Goal: Task Accomplishment & Management: Use online tool/utility

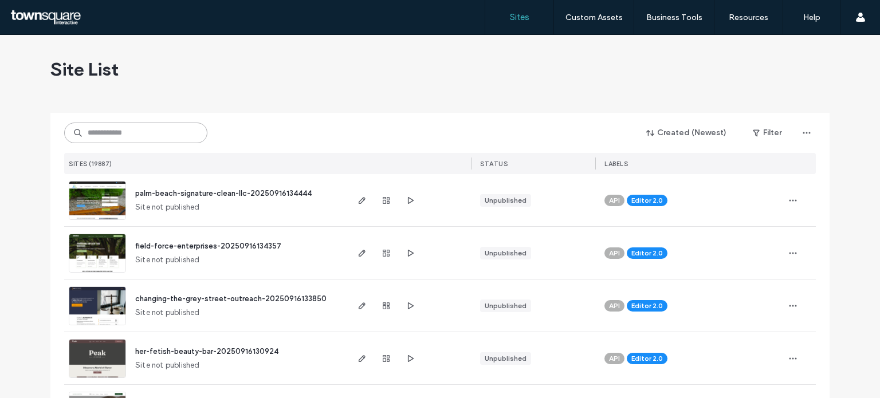
drag, startPoint x: 104, startPoint y: 137, endPoint x: 101, endPoint y: 132, distance: 5.9
click at [104, 137] on input at bounding box center [135, 133] width 143 height 21
paste input "**********"
type input "**********"
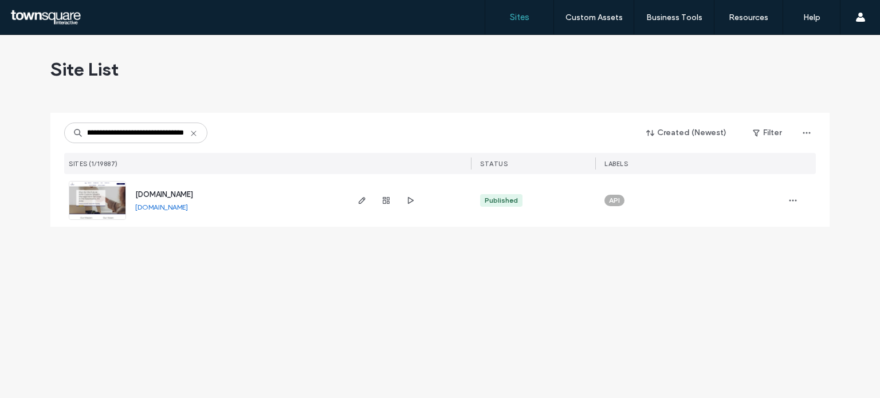
click at [121, 213] on img at bounding box center [97, 221] width 56 height 78
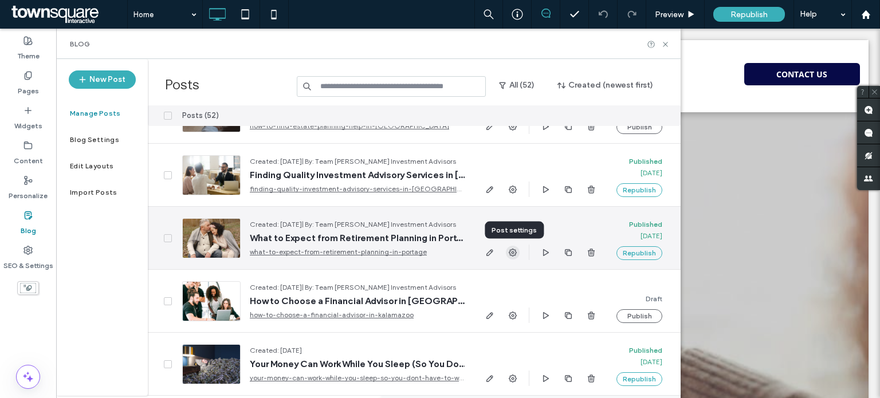
click at [517, 250] on icon "button" at bounding box center [512, 252] width 9 height 9
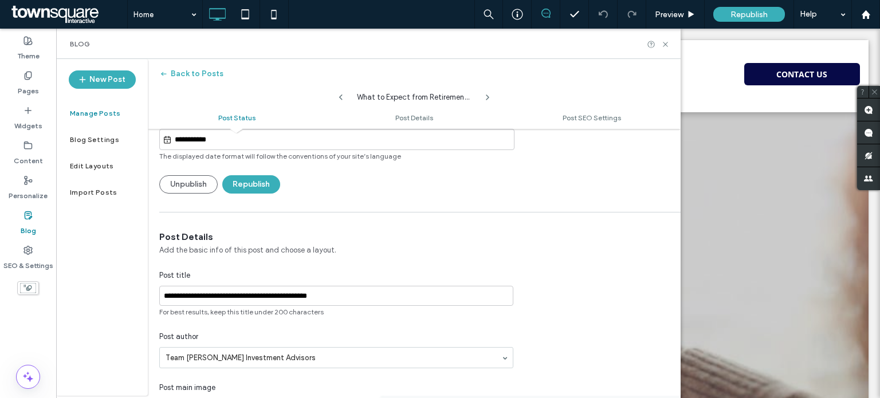
scroll to position [115, 0]
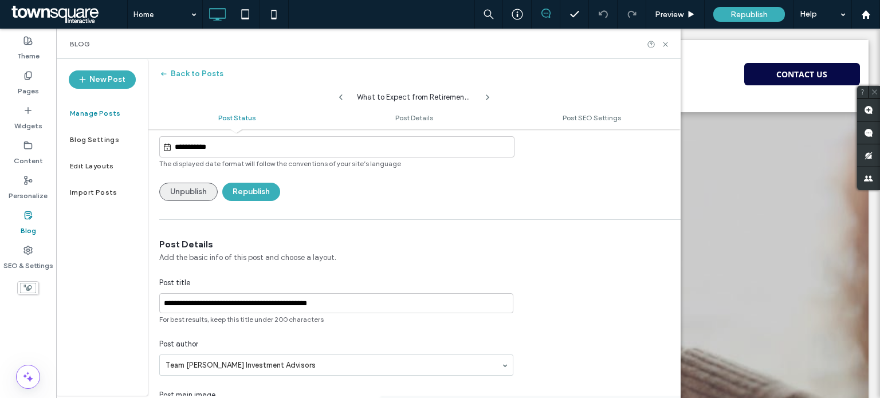
click at [202, 183] on button "Unpublish" at bounding box center [188, 192] width 58 height 18
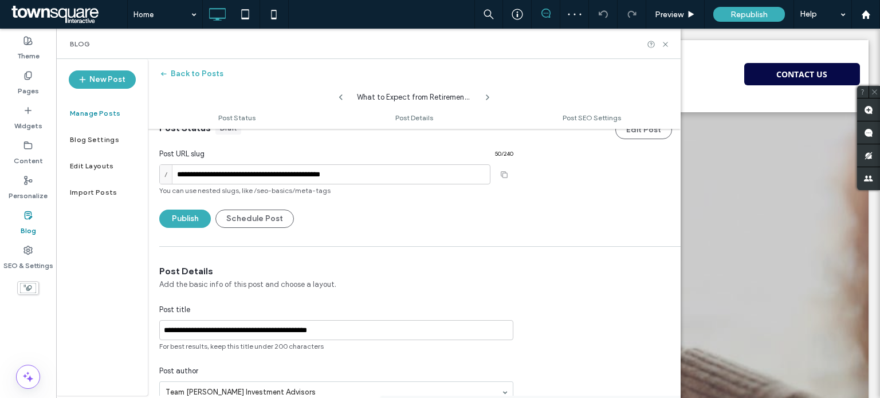
scroll to position [0, 0]
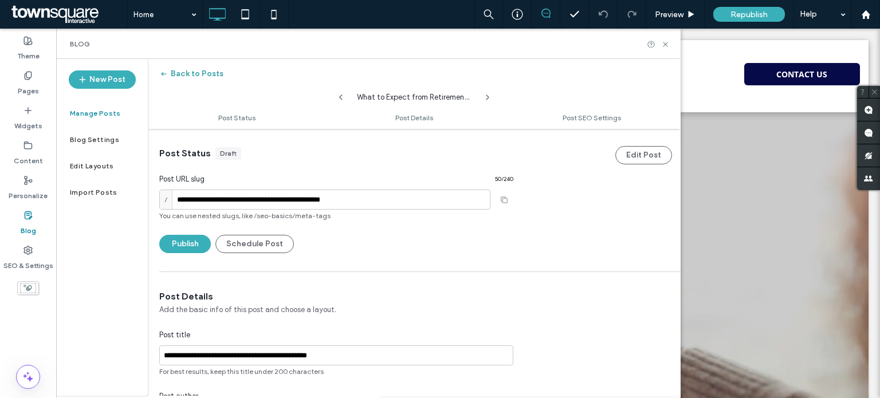
click at [181, 76] on button "Back to Posts" at bounding box center [191, 74] width 64 height 18
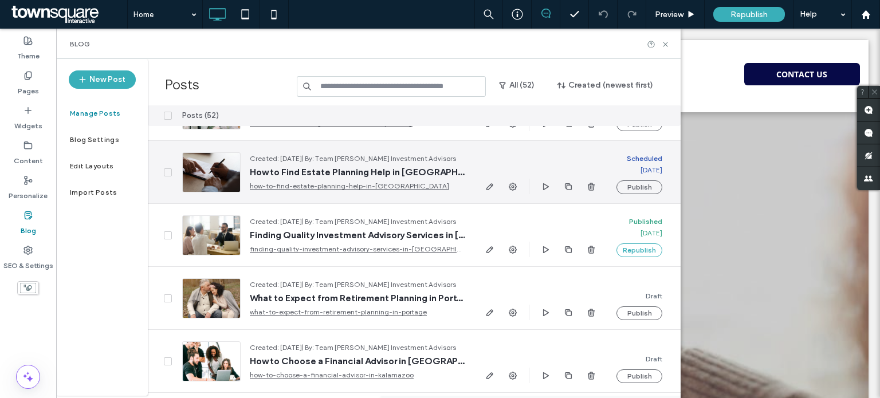
scroll to position [115, 0]
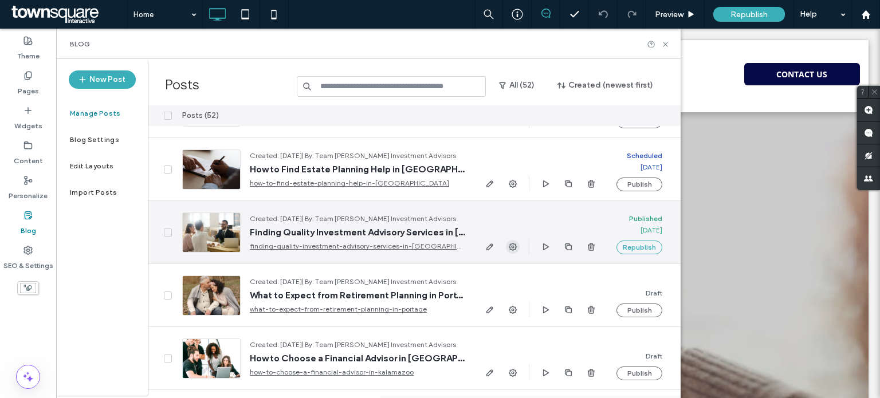
click at [511, 245] on icon "button" at bounding box center [512, 246] width 9 height 9
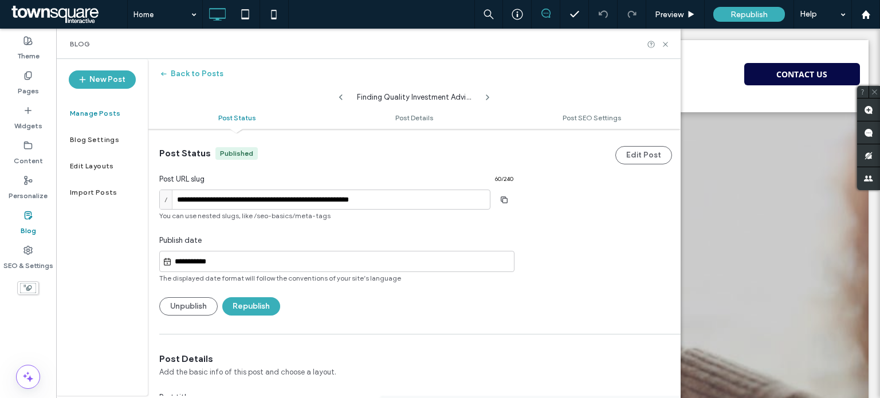
scroll to position [0, 0]
click at [199, 300] on button "Unpublish" at bounding box center [188, 306] width 58 height 18
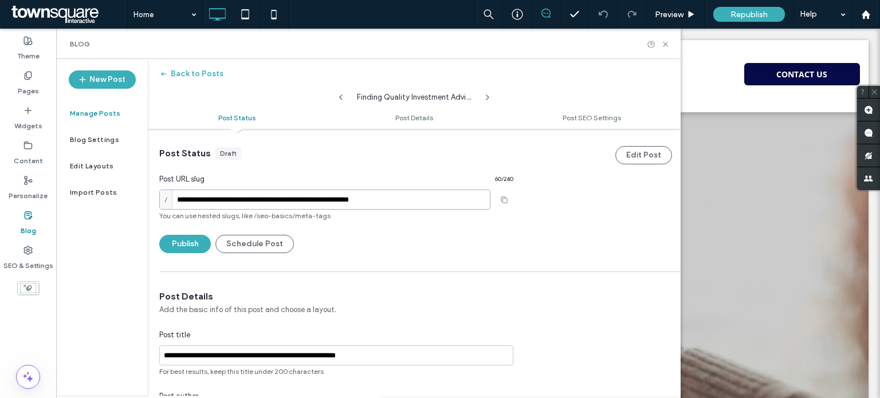
click at [431, 199] on input "**********" at bounding box center [324, 200] width 331 height 20
click at [281, 155] on div "Post Status Draft" at bounding box center [336, 153] width 354 height 13
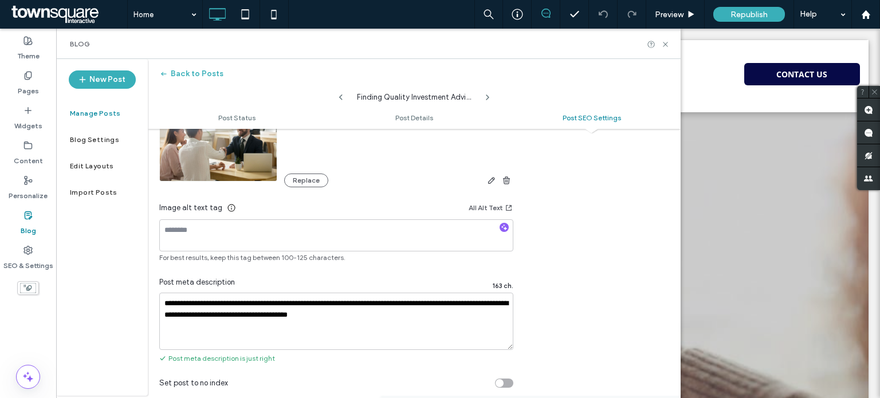
scroll to position [691, 0]
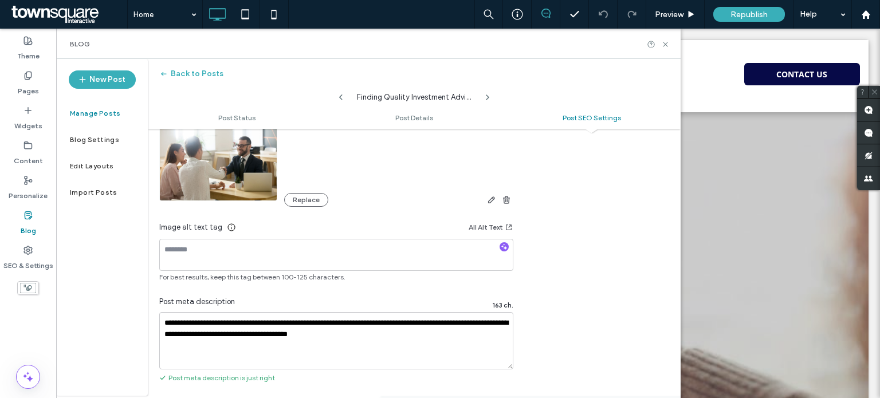
click at [108, 109] on label "Manage Posts" at bounding box center [95, 113] width 51 height 8
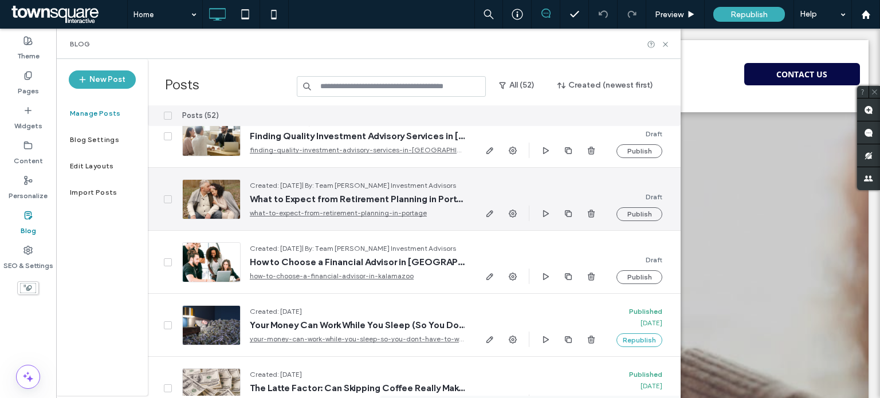
scroll to position [229, 0]
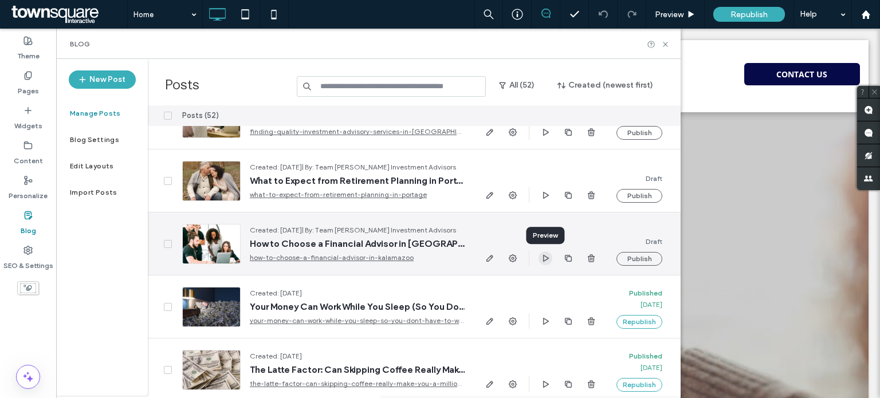
click at [548, 260] on icon "button" at bounding box center [545, 258] width 9 height 9
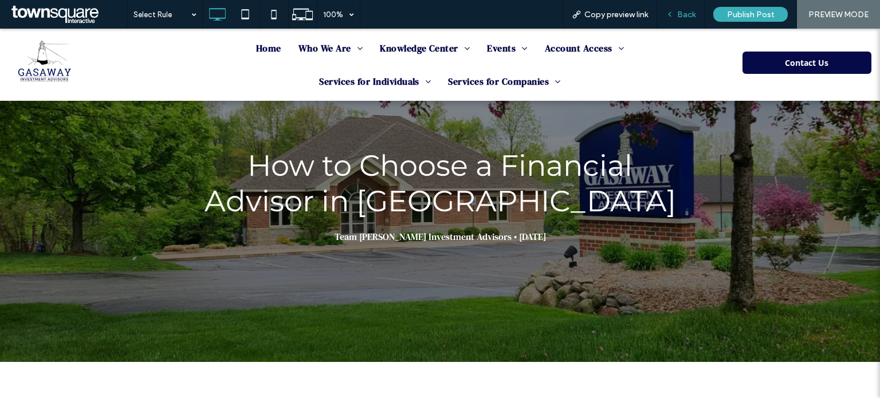
click at [685, 13] on span "Back" at bounding box center [686, 15] width 18 height 10
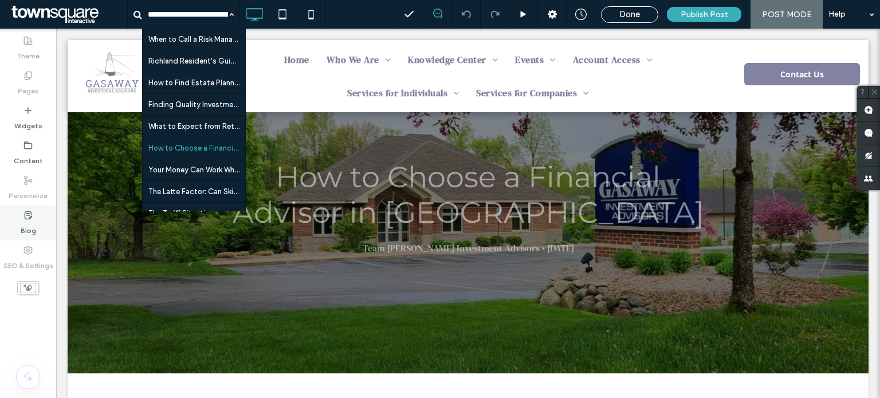
click at [24, 222] on label "Blog" at bounding box center [28, 228] width 15 height 16
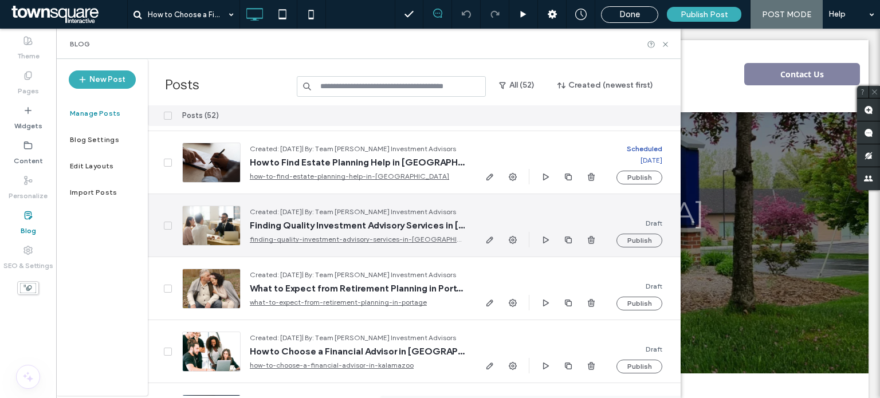
scroll to position [172, 0]
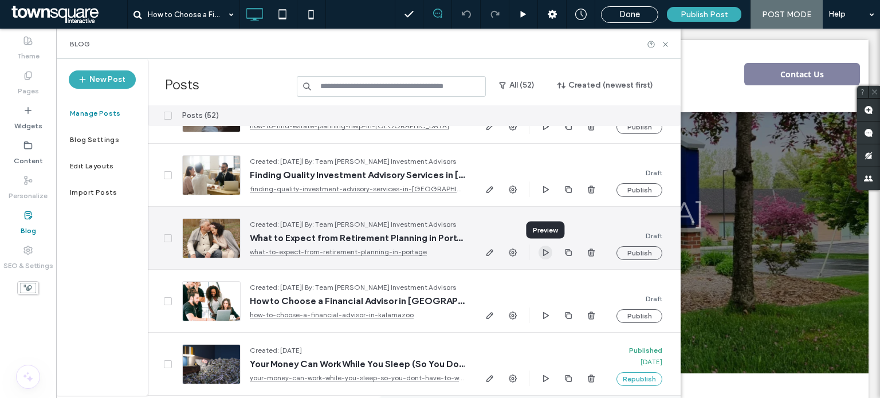
click at [543, 254] on use "button" at bounding box center [546, 252] width 6 height 7
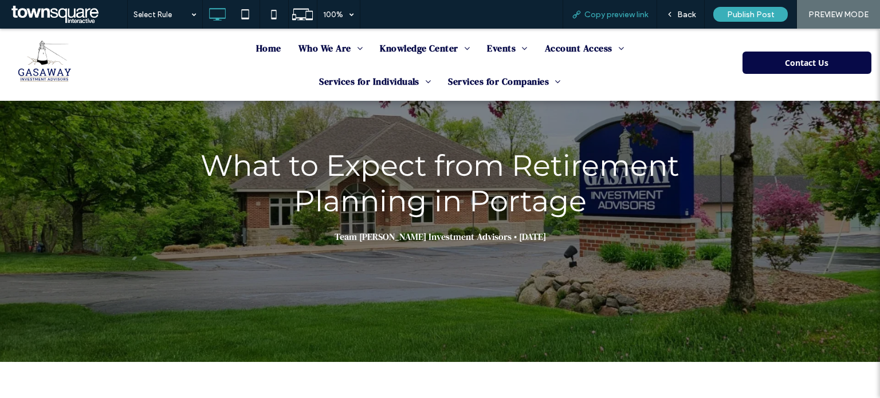
click at [611, 11] on span "Copy preview link" at bounding box center [617, 15] width 64 height 10
click at [669, 13] on icon at bounding box center [670, 14] width 8 height 8
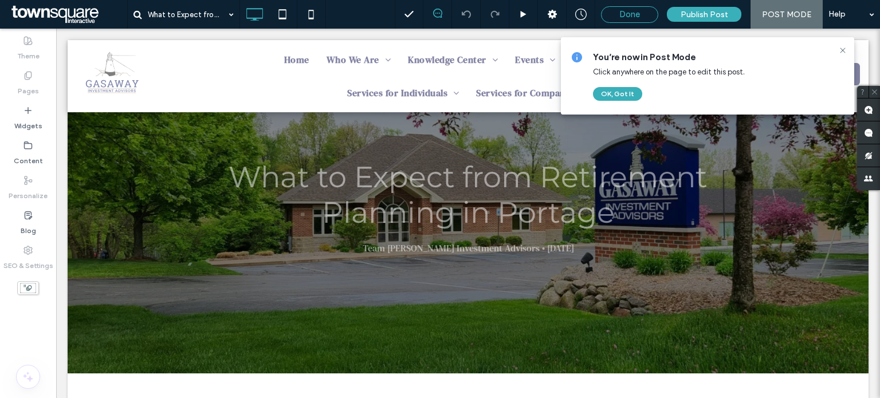
click at [635, 13] on span "Done" at bounding box center [630, 14] width 21 height 10
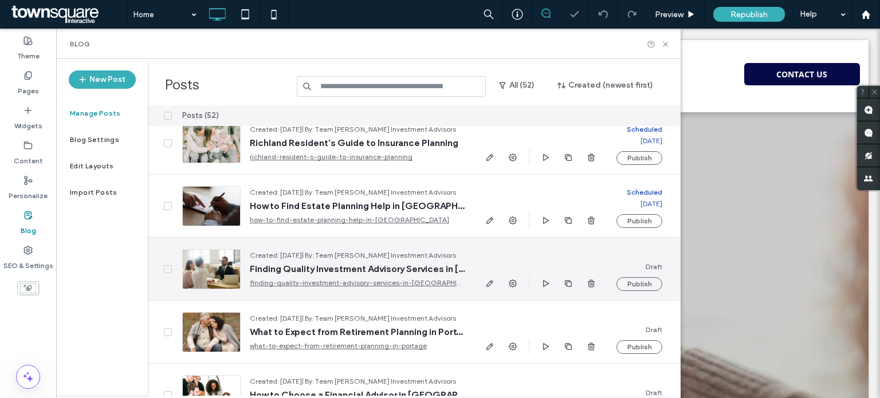
scroll to position [115, 0]
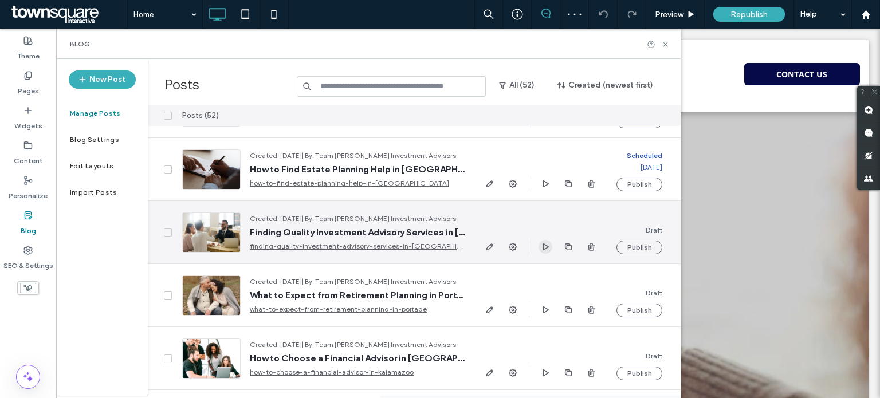
click at [545, 247] on icon "button" at bounding box center [545, 246] width 9 height 9
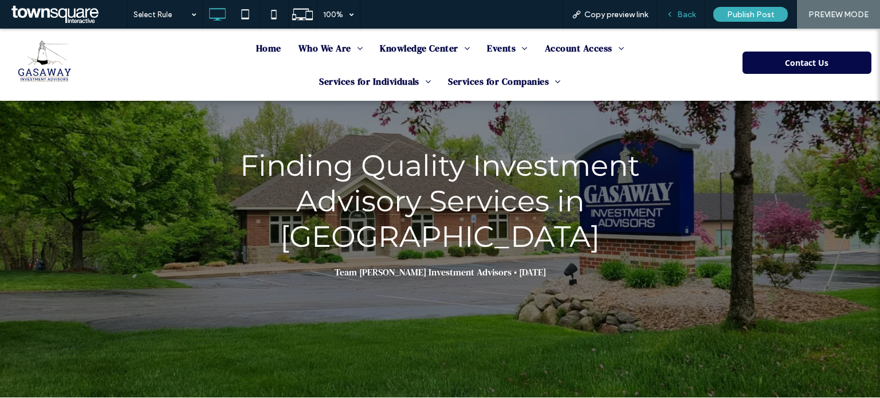
click at [688, 11] on span "Back" at bounding box center [686, 15] width 18 height 10
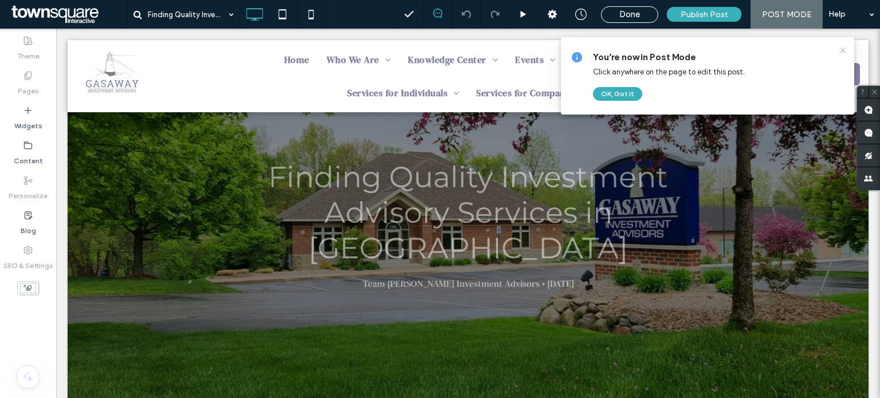
click at [838, 48] on icon at bounding box center [842, 50] width 9 height 9
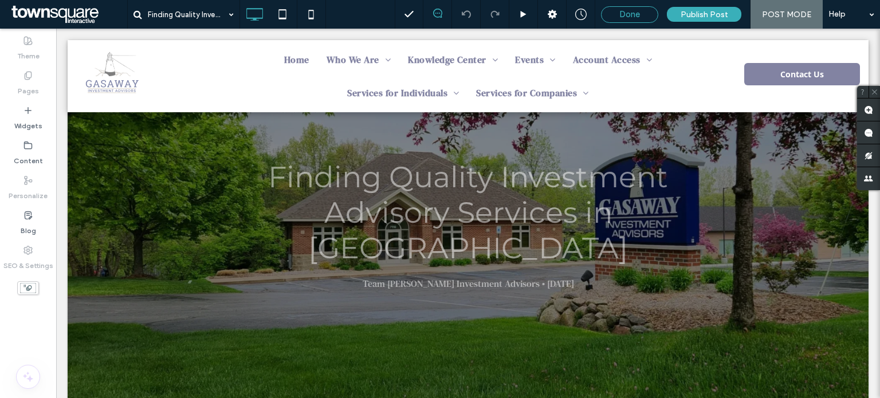
click at [633, 11] on span "Done" at bounding box center [630, 14] width 21 height 10
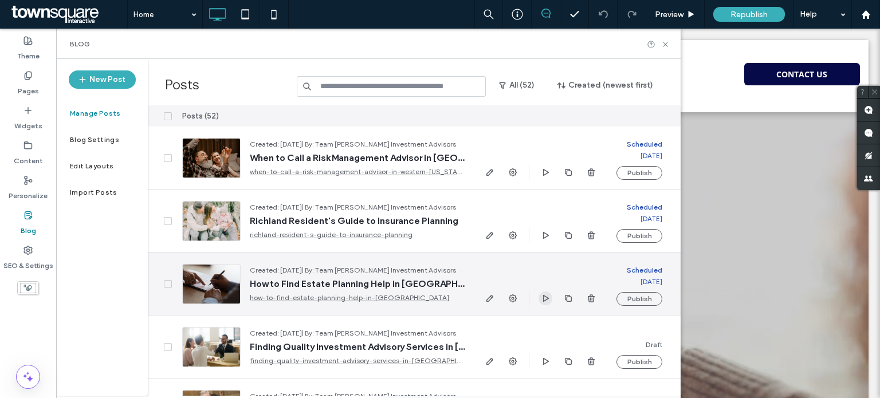
click at [546, 300] on icon "button" at bounding box center [545, 298] width 9 height 9
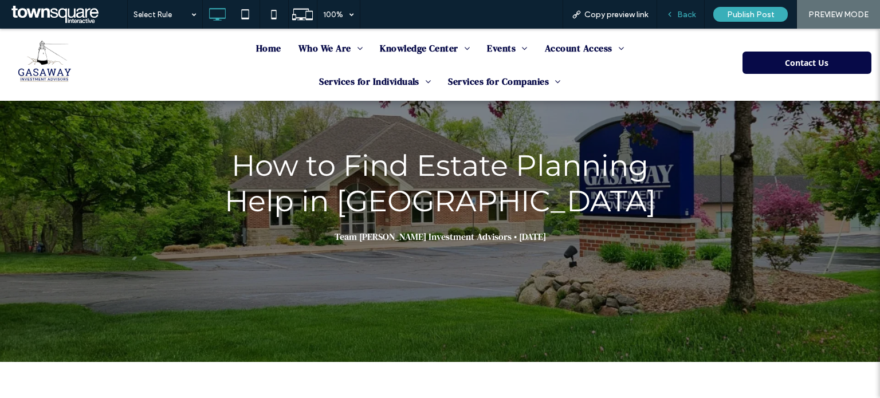
click at [677, 15] on div "Back" at bounding box center [680, 15] width 47 height 10
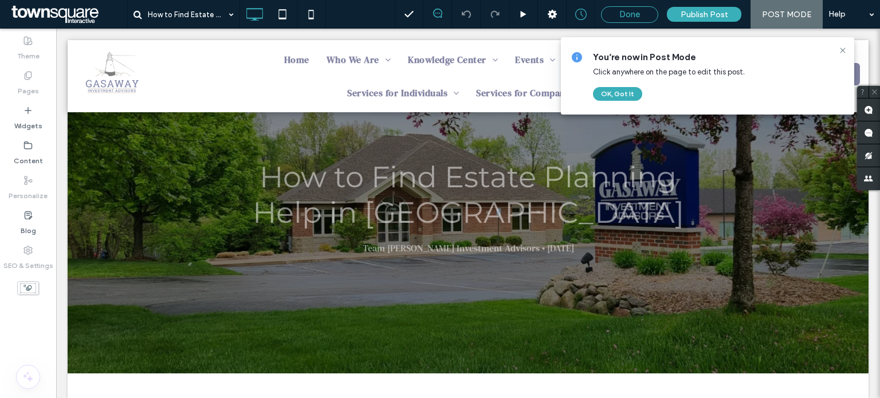
click at [626, 11] on span "Done" at bounding box center [630, 14] width 21 height 10
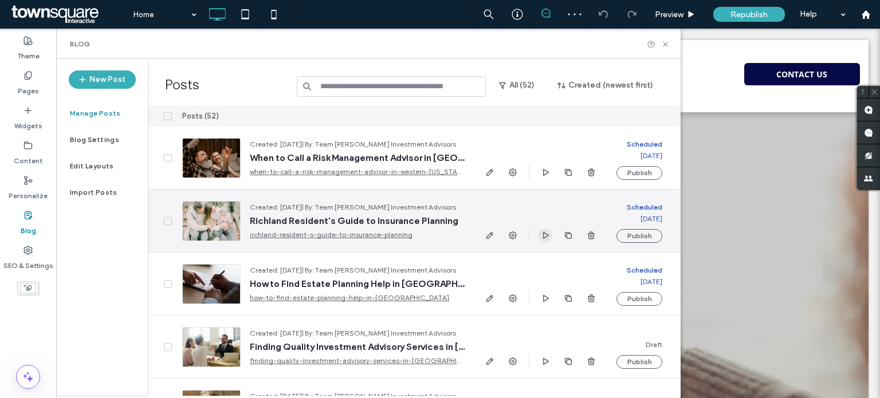
click at [543, 232] on icon "button" at bounding box center [545, 235] width 9 height 9
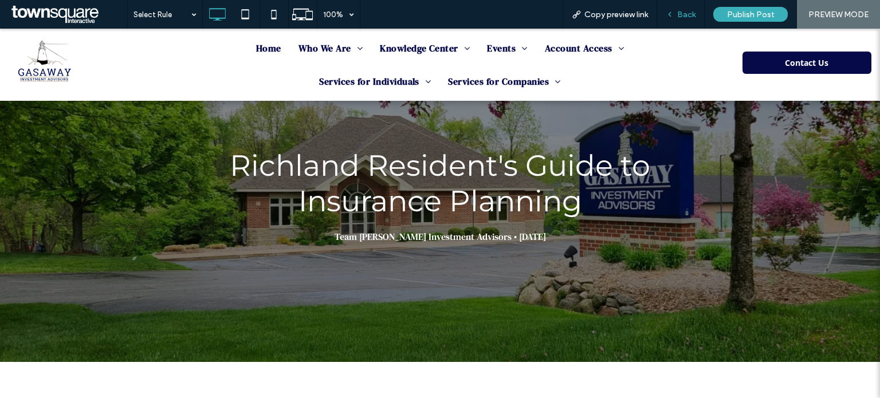
click at [680, 20] on div "Back" at bounding box center [681, 14] width 48 height 29
click at [682, 13] on span "Back" at bounding box center [686, 15] width 18 height 10
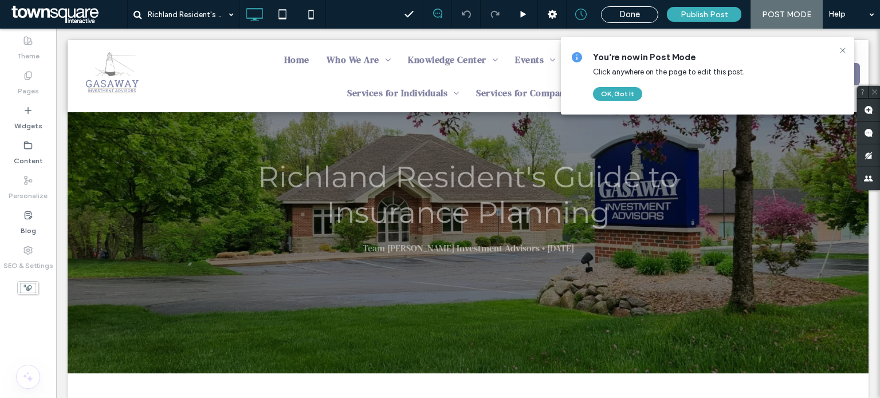
click at [637, 14] on span "Done" at bounding box center [630, 14] width 21 height 10
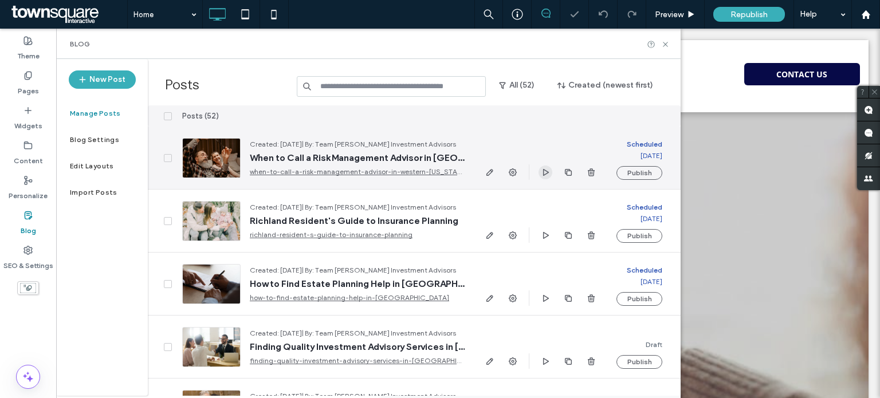
click at [548, 170] on icon "button" at bounding box center [545, 172] width 9 height 9
